Goal: Find specific page/section: Find specific page/section

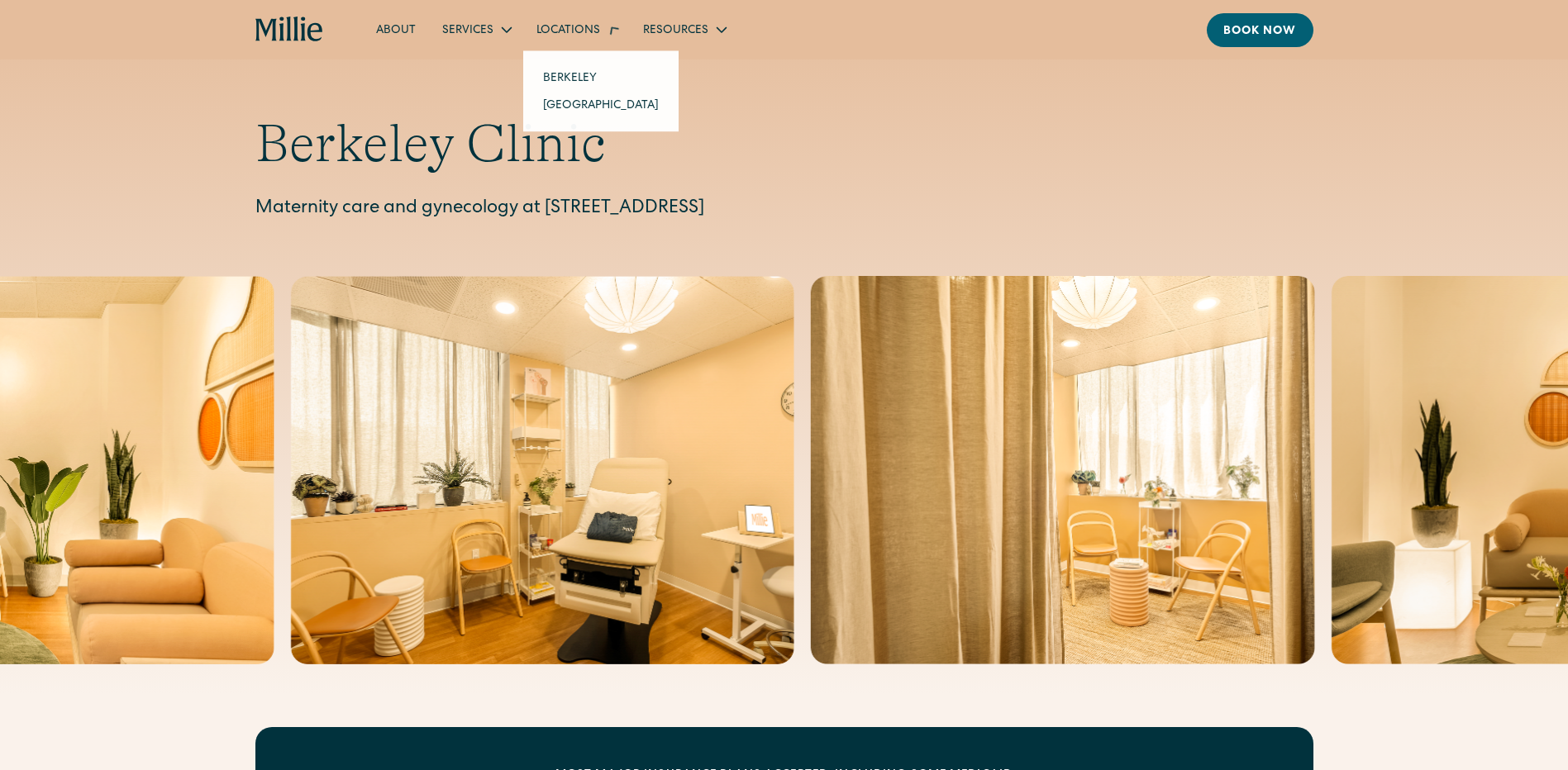
click at [570, 40] on div "Locations" at bounding box center [576, 29] width 106 height 27
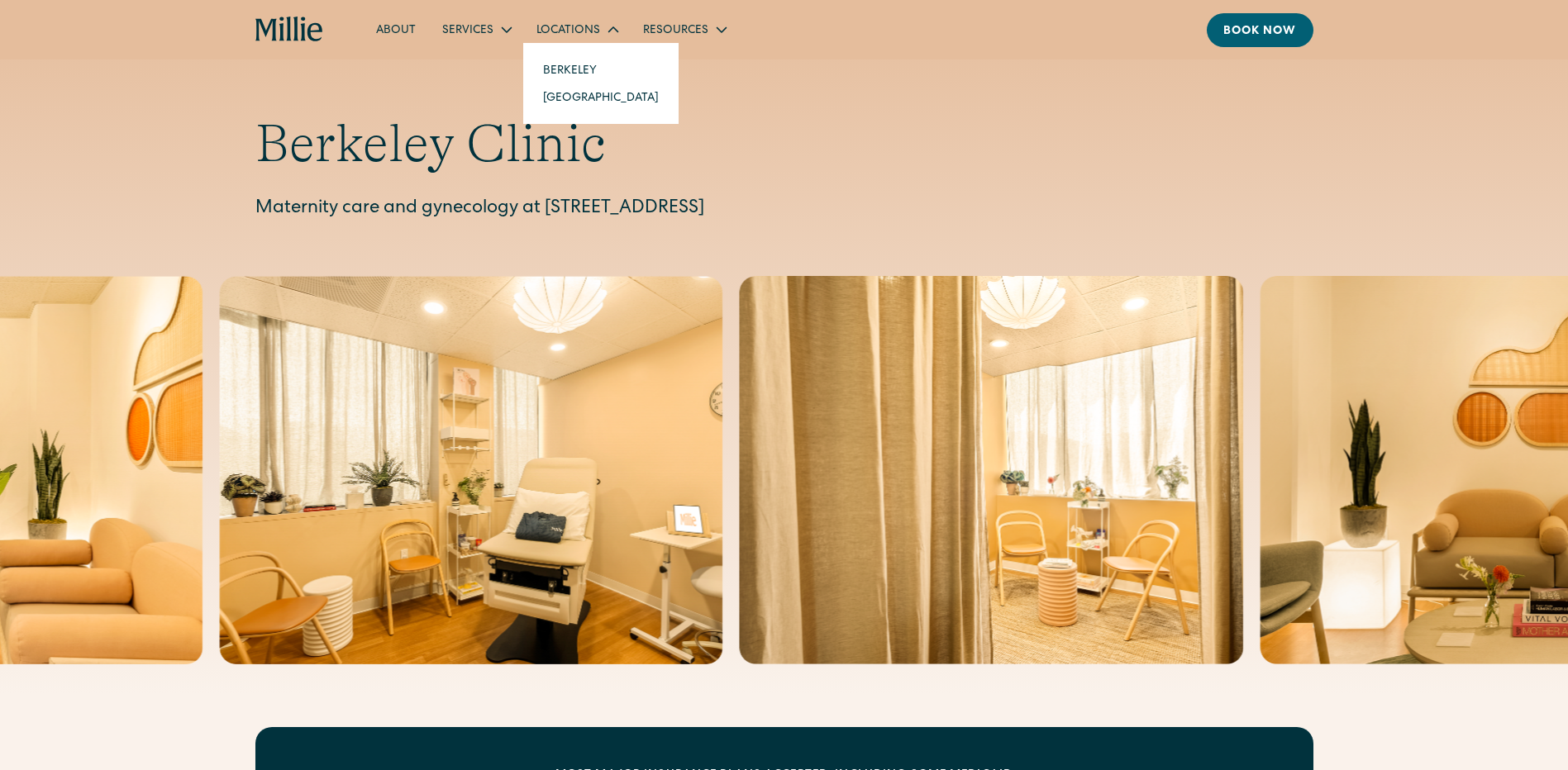
click at [560, 64] on link "Berkeley" at bounding box center [601, 69] width 142 height 27
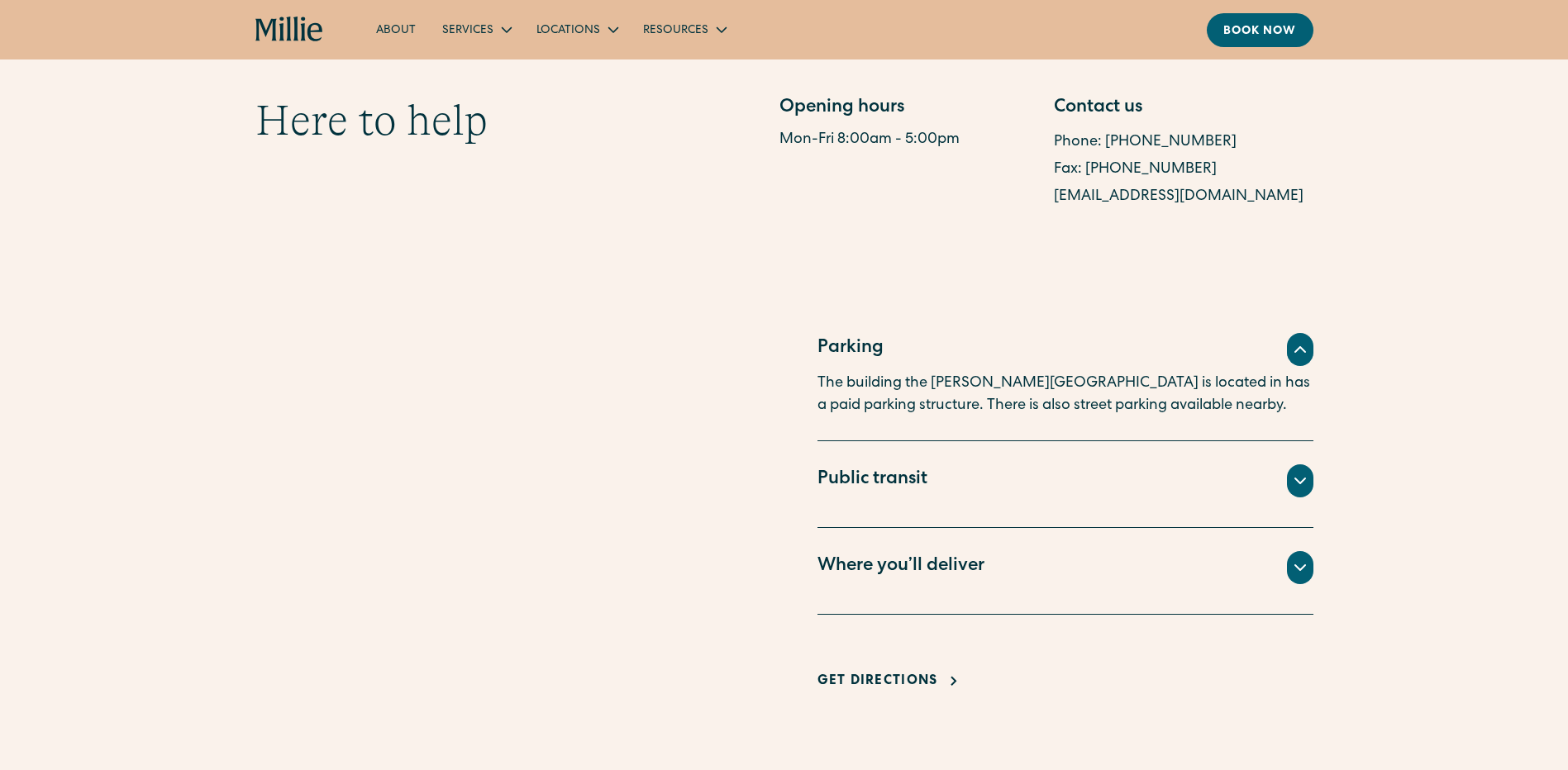
scroll to position [867, 0]
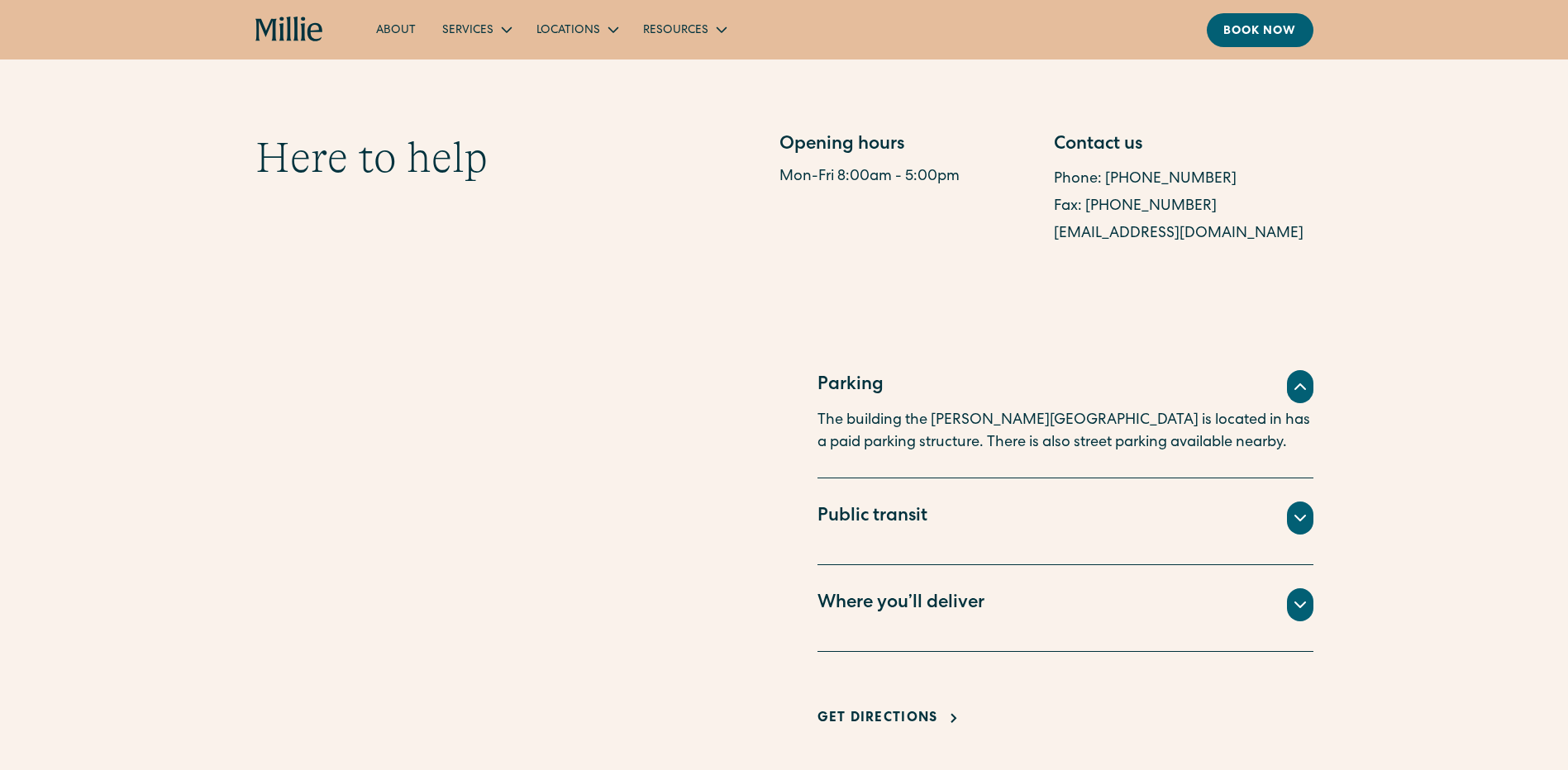
click at [1306, 609] on icon at bounding box center [1300, 605] width 20 height 20
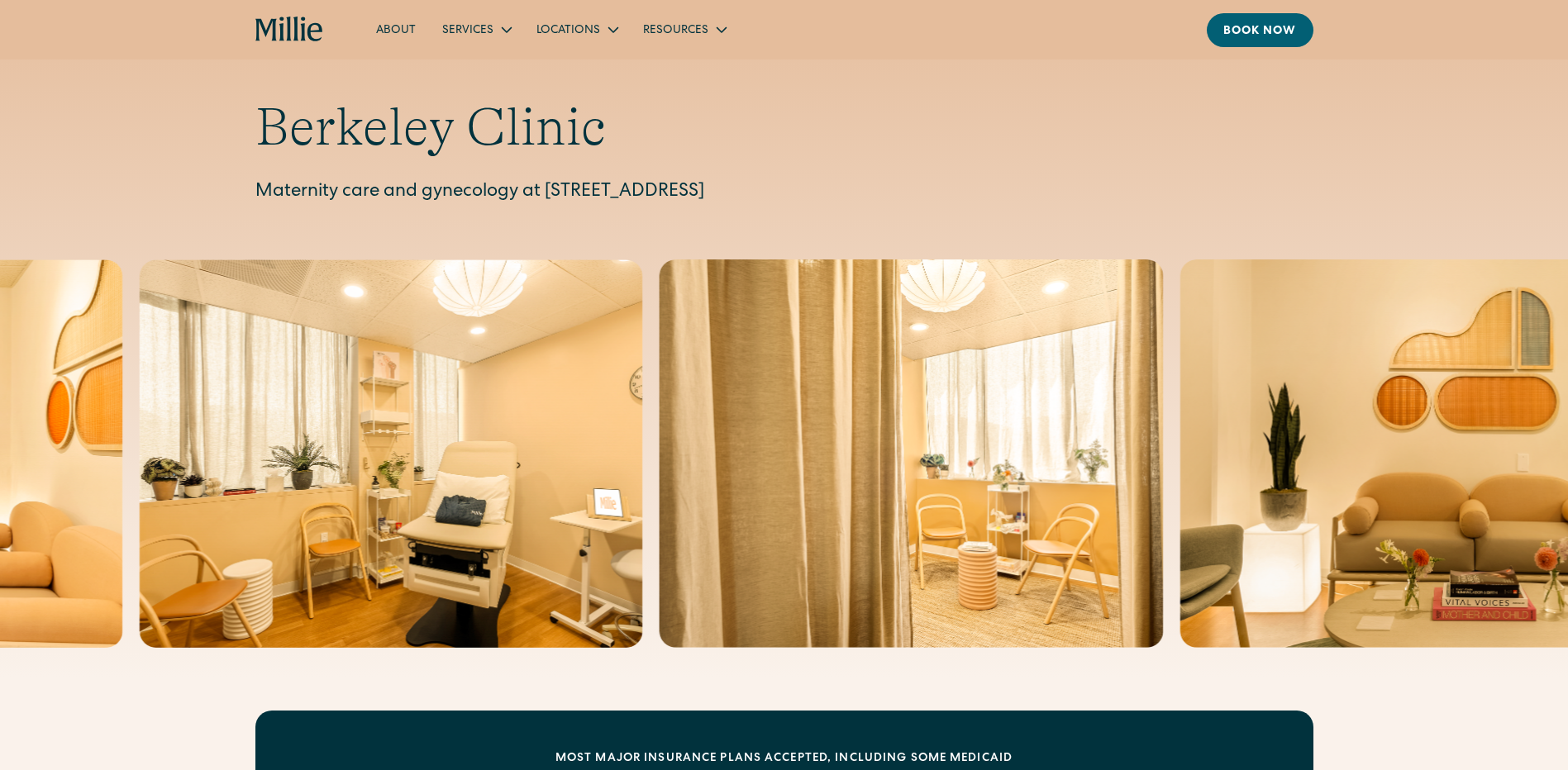
scroll to position [0, 0]
